Goal: Find specific page/section: Find specific page/section

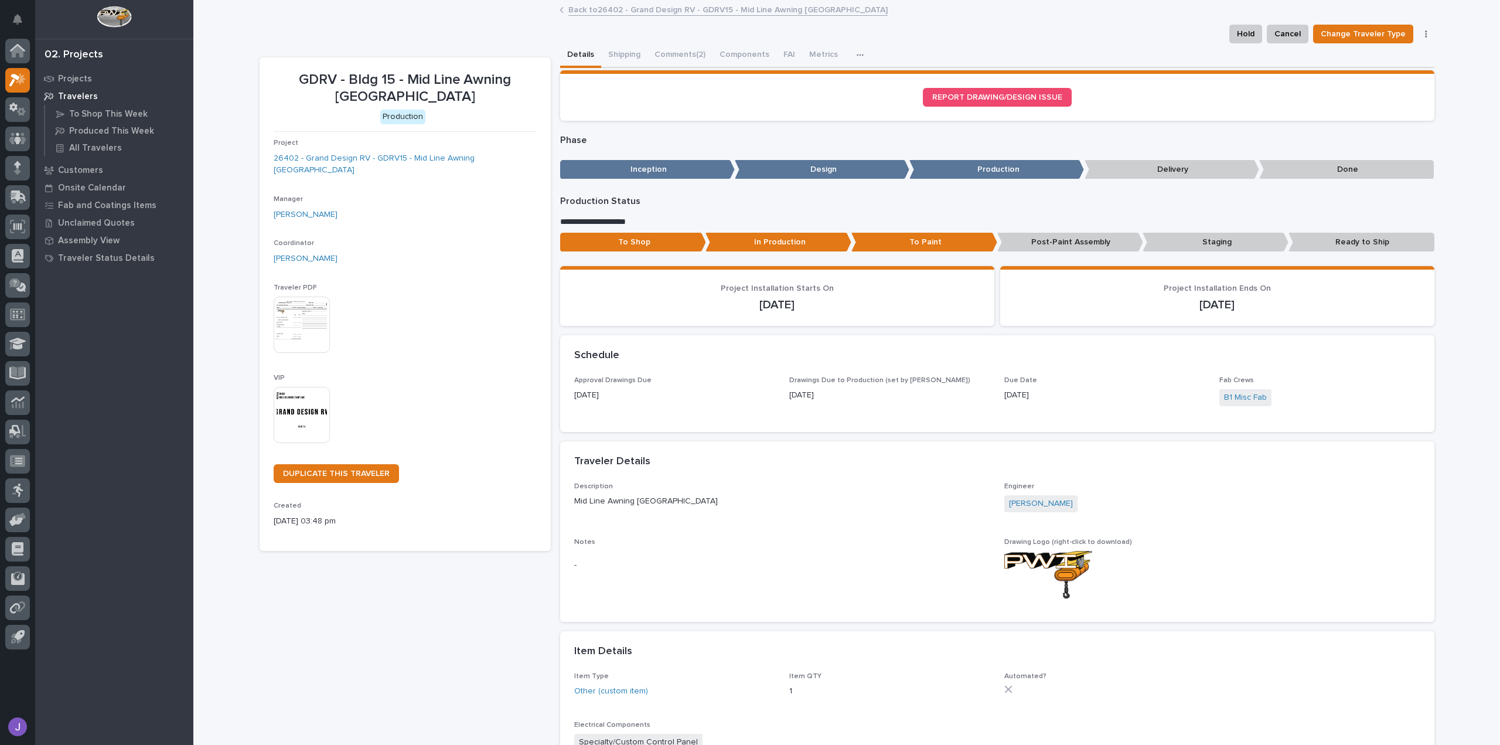
click at [74, 94] on p "Travelers" at bounding box center [78, 96] width 40 height 11
